Goal: Find specific page/section: Find specific page/section

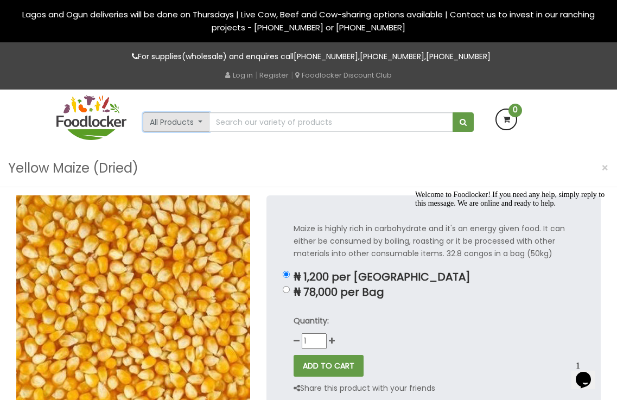
click at [179, 121] on button "All Products" at bounding box center [176, 122] width 67 height 20
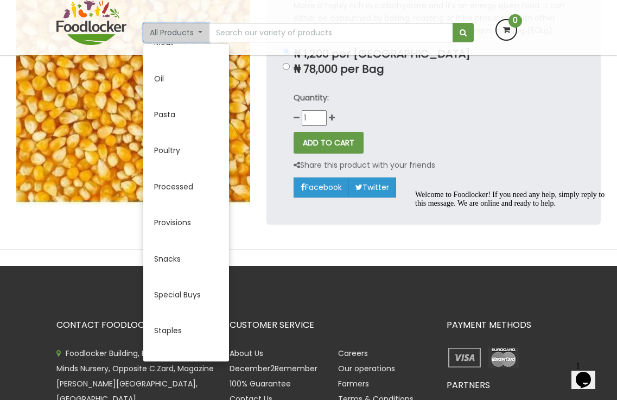
scroll to position [434, 0]
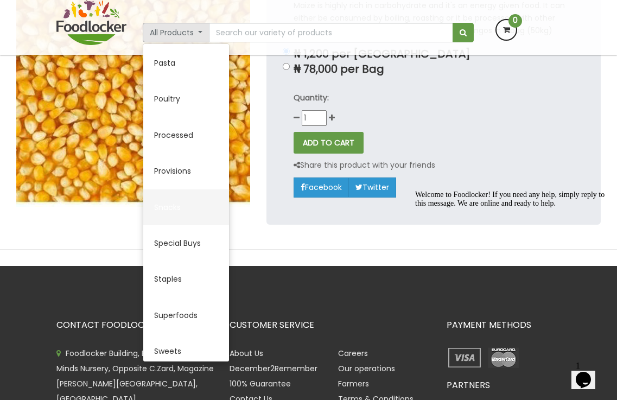
click at [172, 207] on link "Snacks" at bounding box center [186, 208] width 86 height 36
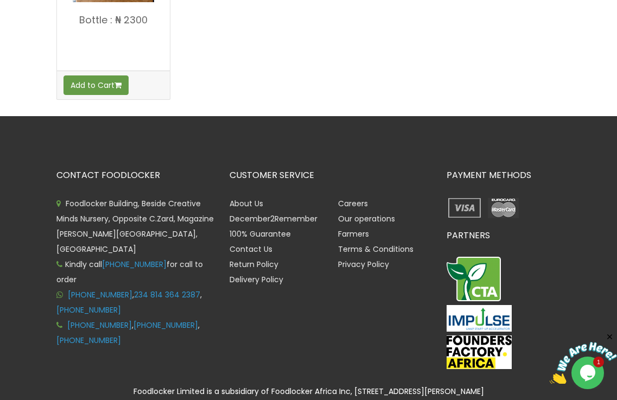
scroll to position [328, 0]
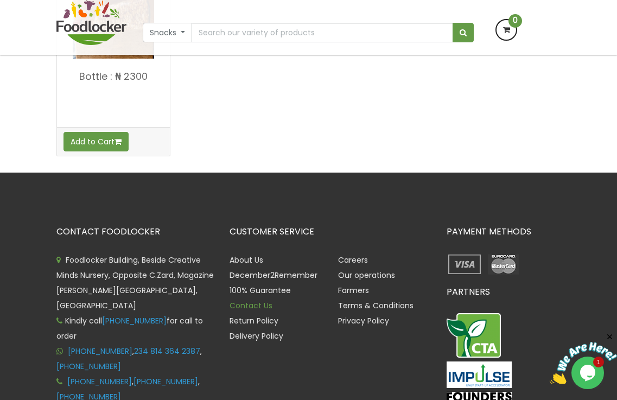
click at [264, 305] on link "Contact Us" at bounding box center [251, 305] width 43 height 11
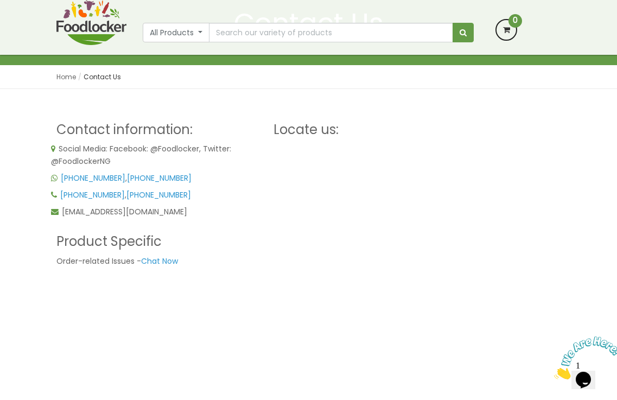
scroll to position [54, 0]
